Goal: Task Accomplishment & Management: Manage account settings

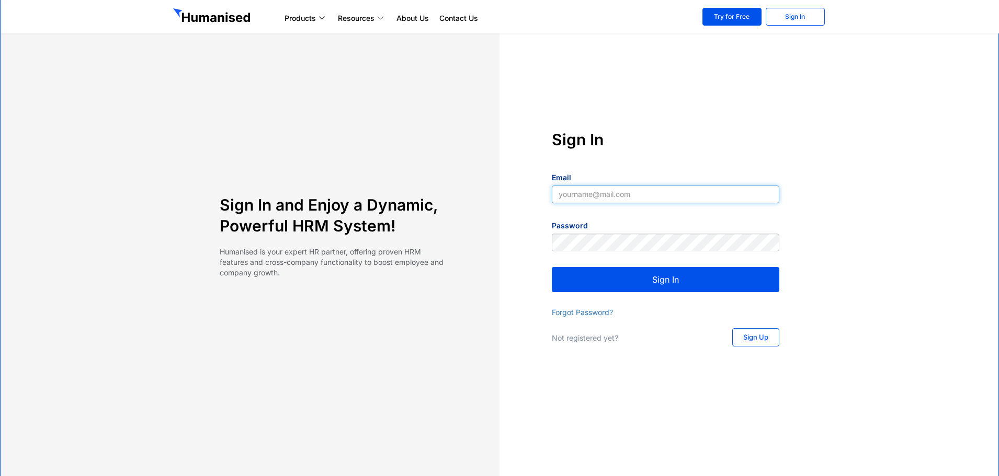
click at [635, 190] on input "Email" at bounding box center [665, 195] width 227 height 18
type input "[EMAIL_ADDRESS][DOMAIN_NAME]"
click at [629, 276] on button "Sign In" at bounding box center [665, 279] width 227 height 25
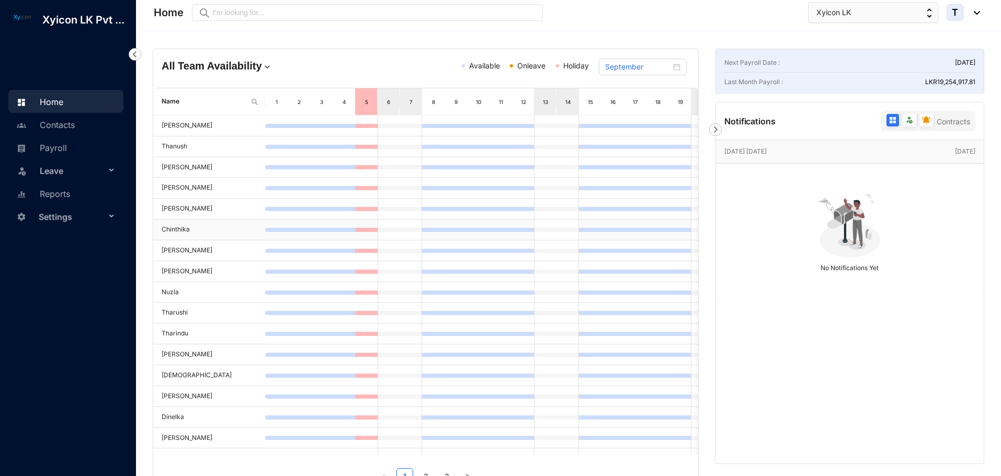
click at [339, 236] on td at bounding box center [344, 230] width 22 height 21
